Goal: Task Accomplishment & Management: Use online tool/utility

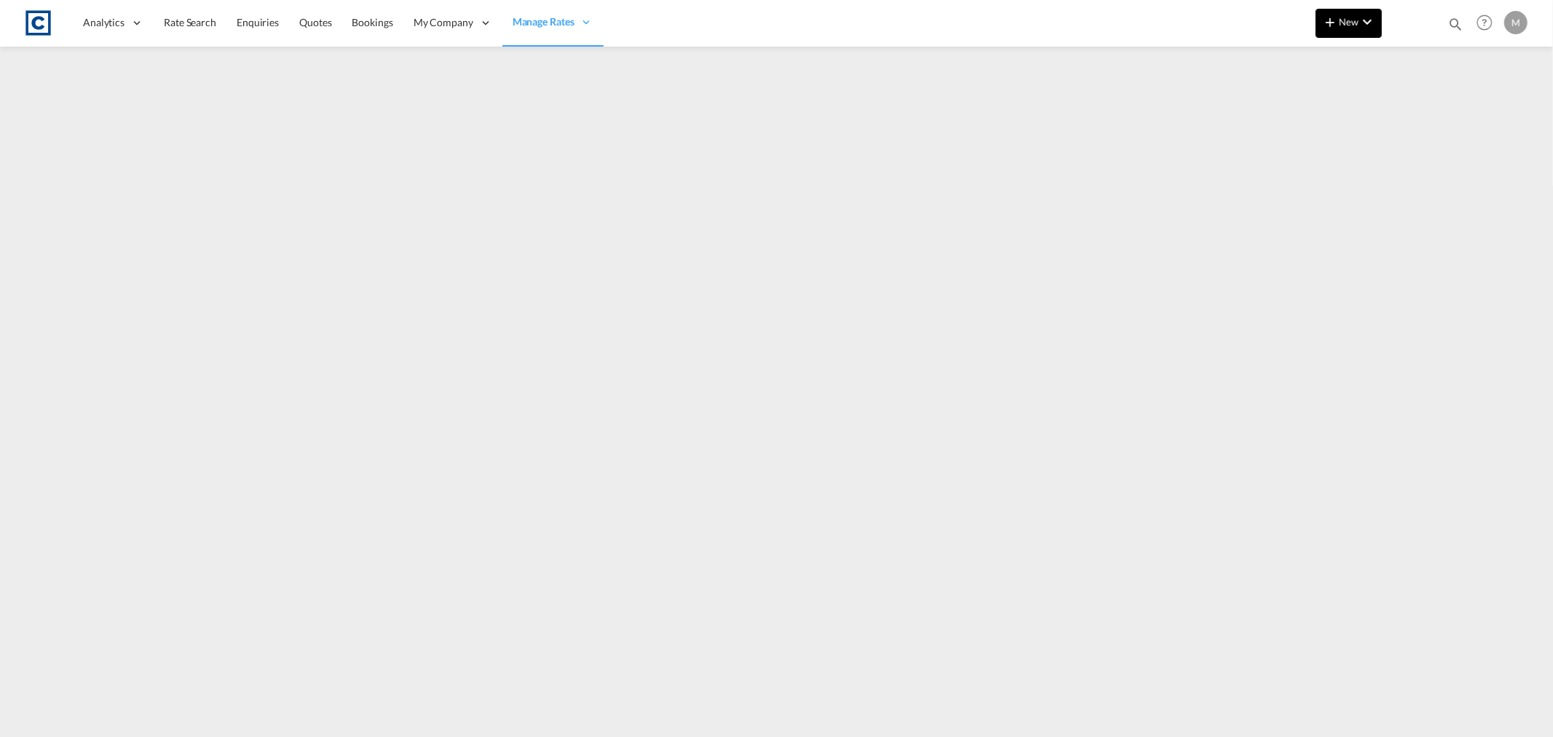
click at [1363, 25] on md-icon "icon-chevron-down" at bounding box center [1367, 21] width 17 height 17
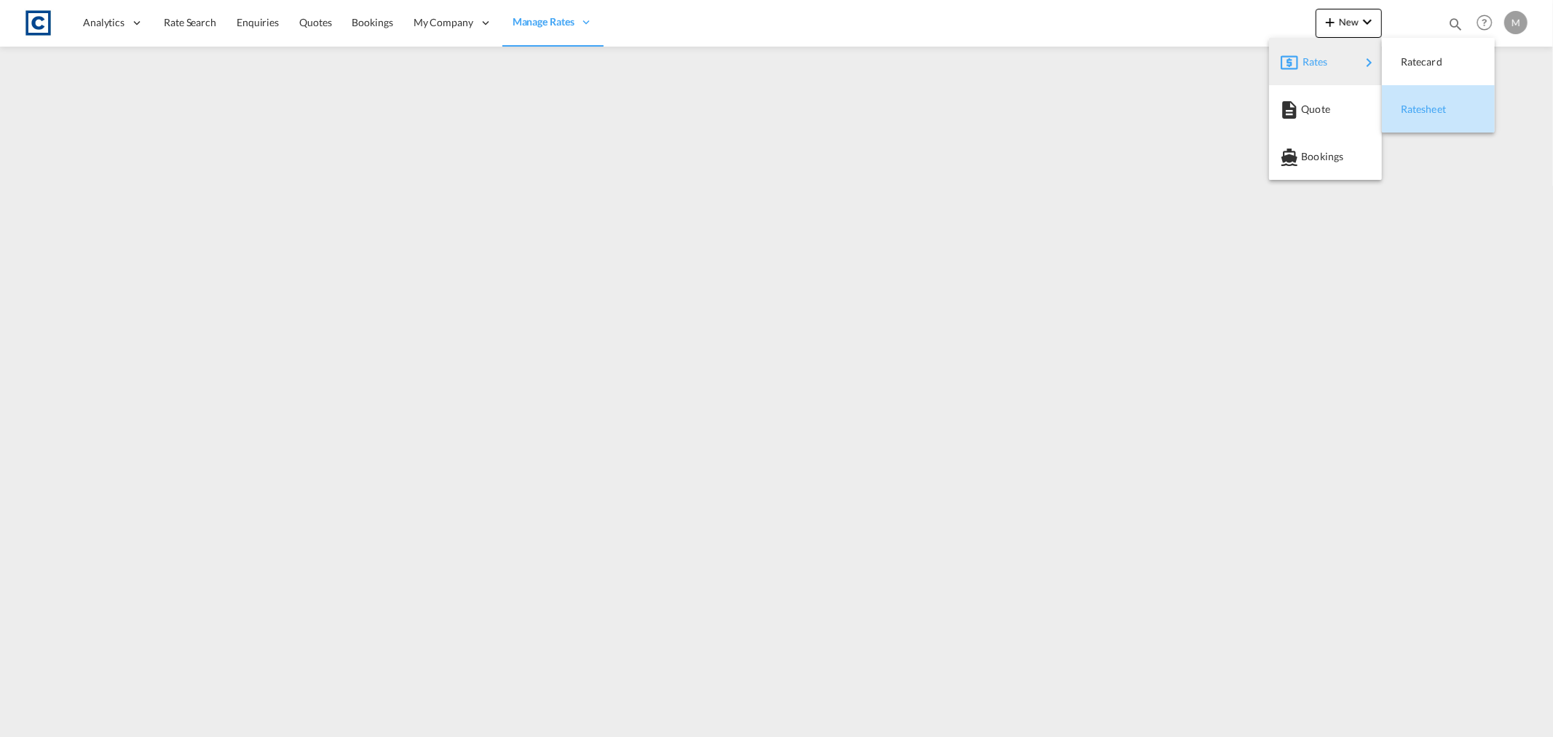
click at [1417, 107] on span "Ratesheet" at bounding box center [1409, 109] width 16 height 29
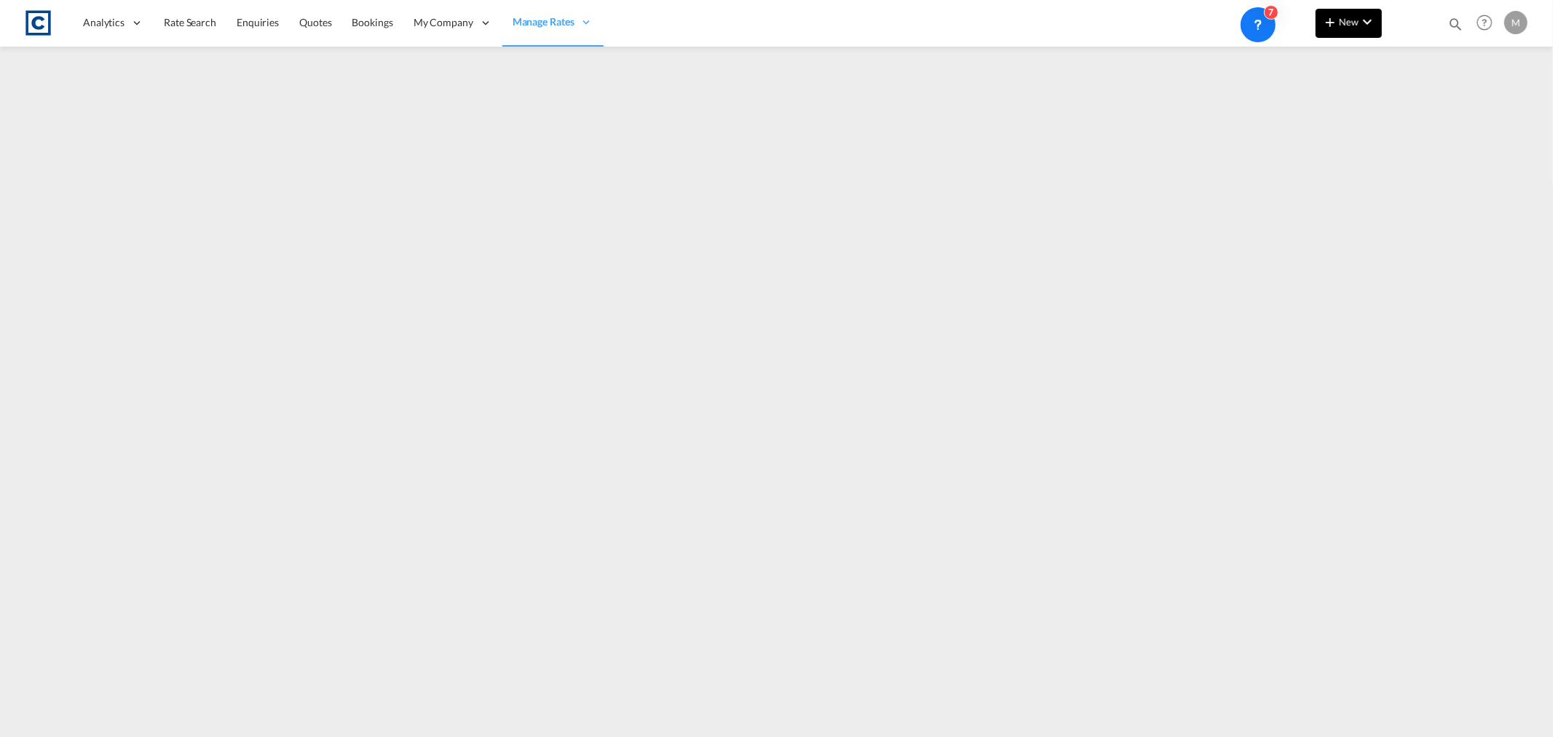
click at [1373, 23] on md-icon "icon-chevron-down" at bounding box center [1367, 21] width 17 height 17
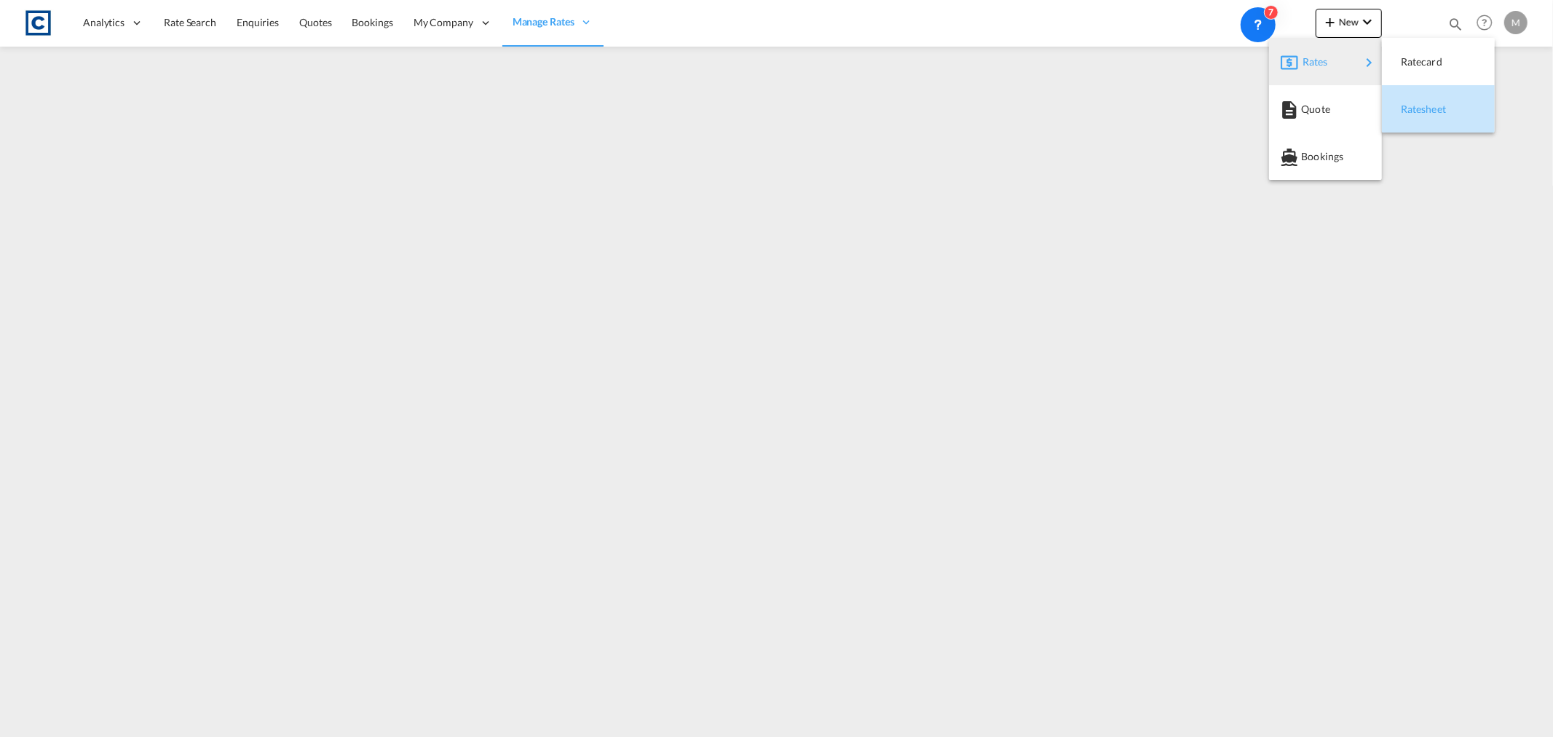
click at [1417, 103] on span "Ratesheet" at bounding box center [1409, 109] width 16 height 29
